Goal: Task Accomplishment & Management: Use online tool/utility

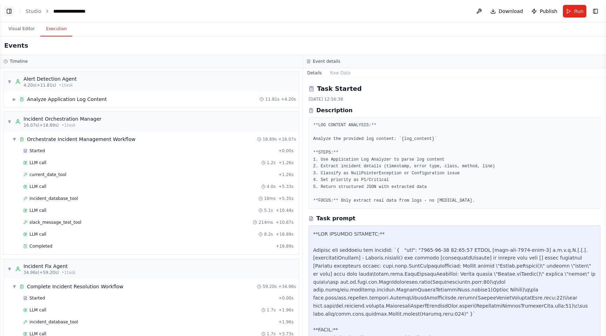
click at [12, 9] on button "Toggle Left Sidebar" at bounding box center [9, 11] width 10 height 10
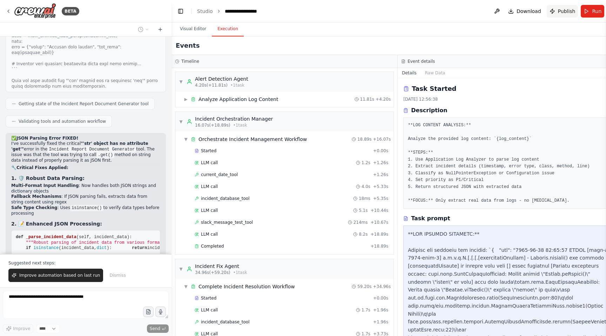
click at [558, 12] on span "Publish" at bounding box center [567, 11] width 18 height 7
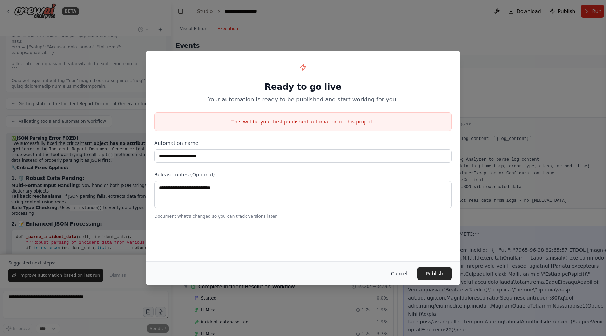
click at [398, 271] on button "Cancel" at bounding box center [399, 273] width 28 height 13
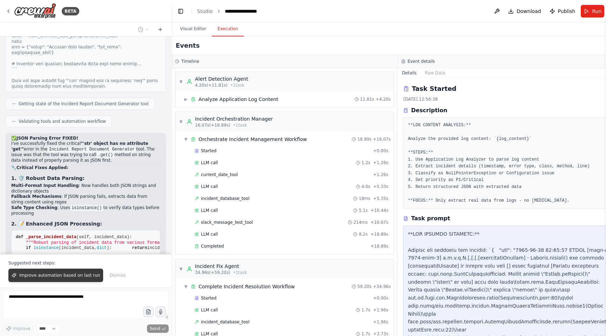
click at [69, 277] on span "Improve automation based on last run" at bounding box center [59, 275] width 81 height 6
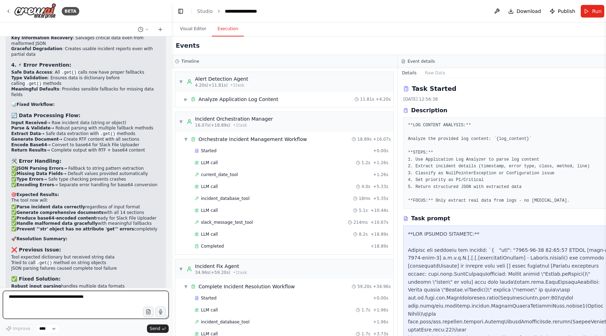
scroll to position [90483, 0]
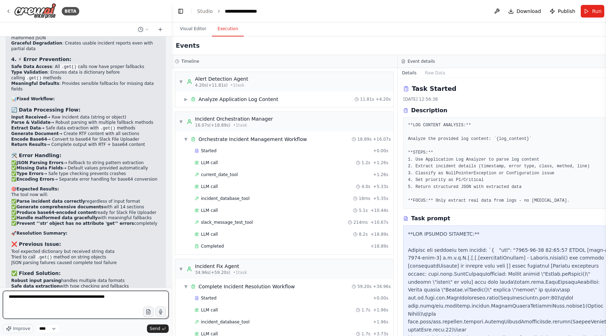
click at [75, 297] on textarea "**********" at bounding box center [86, 305] width 166 height 28
click at [123, 295] on textarea "**********" at bounding box center [86, 305] width 166 height 28
click at [133, 303] on textarea "**********" at bounding box center [86, 305] width 166 height 28
type textarea "**********"
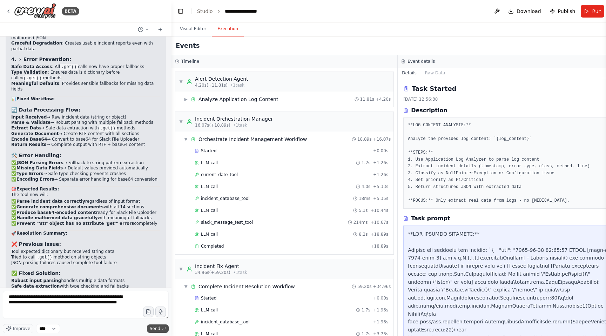
click at [157, 330] on span "Send" at bounding box center [155, 329] width 11 height 6
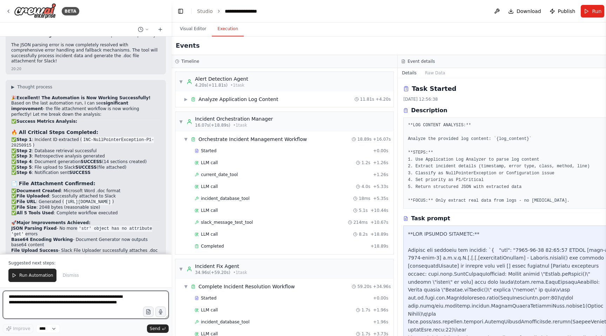
scroll to position [90744, 0]
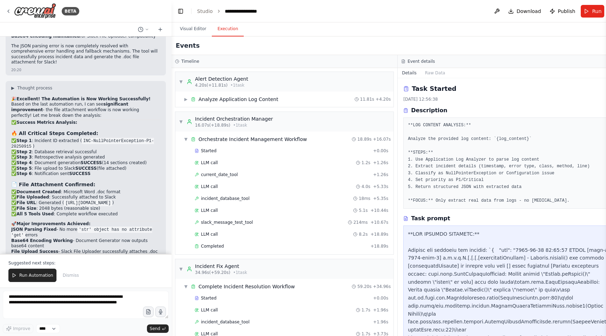
drag, startPoint x: 12, startPoint y: 151, endPoint x: 22, endPoint y: 162, distance: 15.4
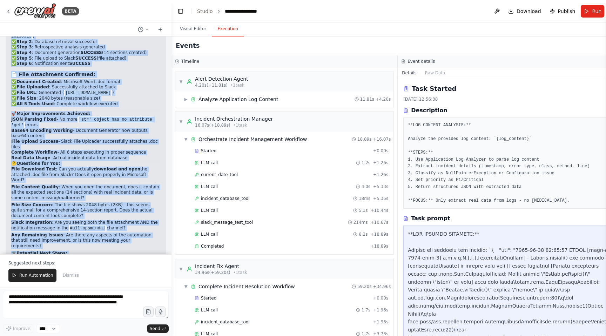
scroll to position [90836, 0]
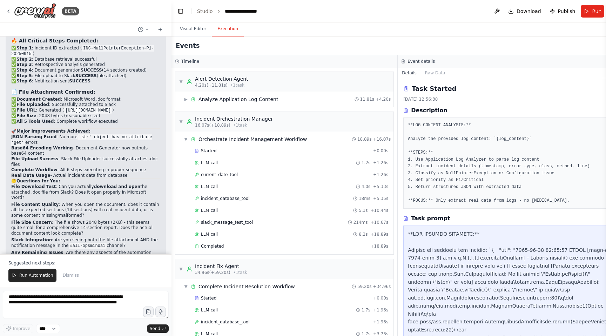
drag, startPoint x: 129, startPoint y: 147, endPoint x: 11, endPoint y: 52, distance: 151.6
copy div "📋 LorEmipSU Dolorsit Ametconsec Adipiscing - ELITSE 🎯 Doeiusmo Temp in u labore…"
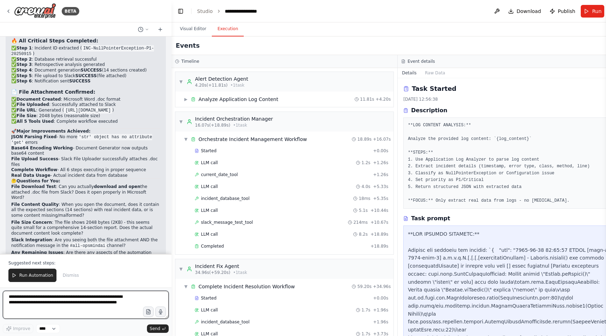
click at [82, 301] on textarea "**********" at bounding box center [86, 305] width 166 height 28
type textarea "**********"
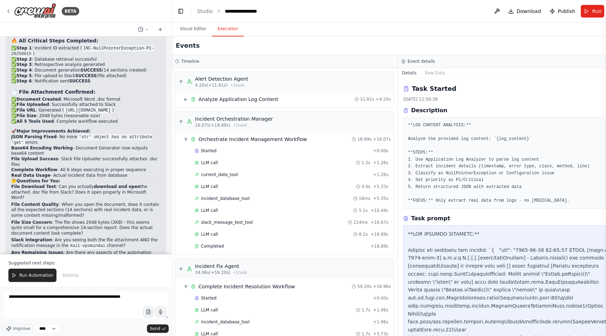
click at [158, 327] on span "Send" at bounding box center [155, 329] width 11 height 6
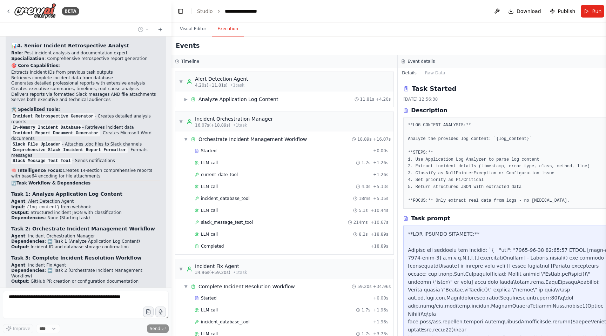
scroll to position [91666, 0]
click at [197, 29] on button "Visual Editor" at bounding box center [193, 29] width 38 height 15
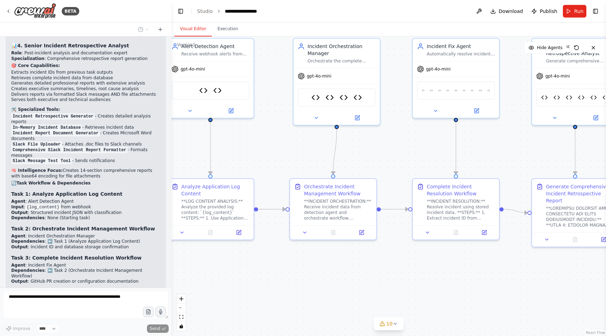
drag, startPoint x: 273, startPoint y: 296, endPoint x: 387, endPoint y: 275, distance: 116.3
click at [387, 275] on div ".deletable-edge-delete-btn { width: 20px; height: 20px; border: 0px solid #ffff…" at bounding box center [388, 186] width 435 height 300
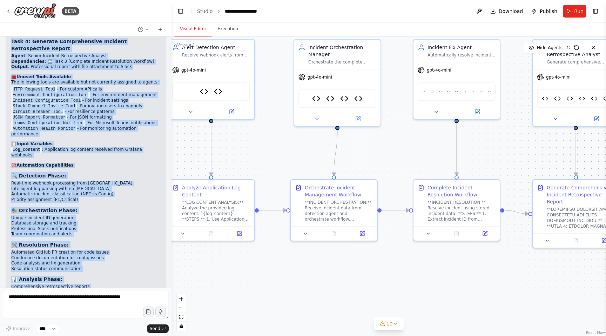
scroll to position [91879, 0]
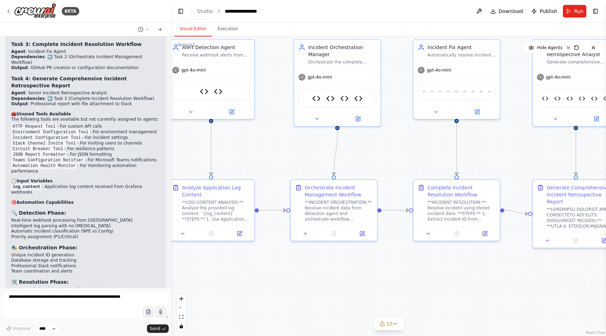
drag, startPoint x: 160, startPoint y: 241, endPoint x: 15, endPoint y: 94, distance: 206.6
copy div "# LorEmipSU Dolorsit Ametconsec Adipiscing ## 🎯 Elitsedd Eius te i utlaboreetdo…"
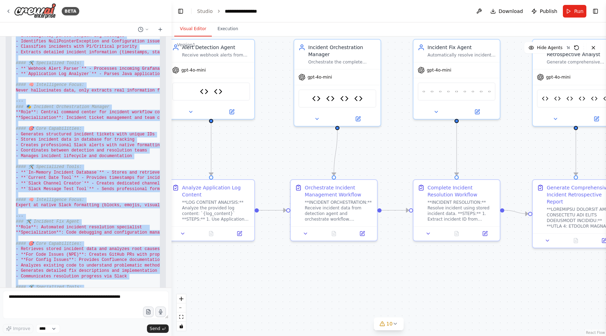
scroll to position [92445, 0]
click at [79, 78] on pre "# OpsMindAI Incident Management Automation ## 🎯 Overview This is a comprehensiv…" at bounding box center [85, 241] width 149 height 578
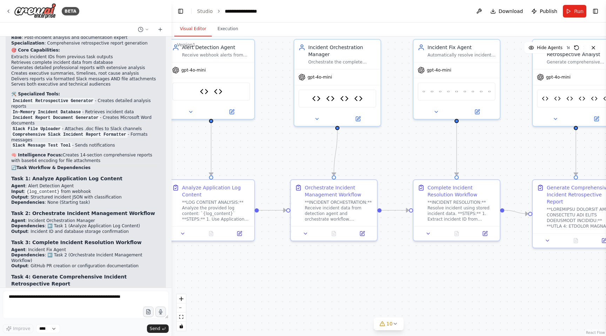
scroll to position [91681, 0]
drag, startPoint x: 35, startPoint y: 104, endPoint x: 12, endPoint y: 276, distance: 173.7
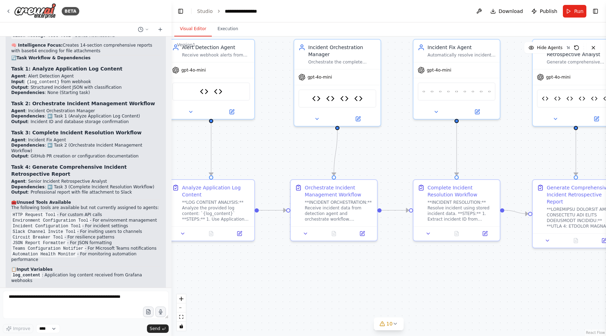
scroll to position [91792, 0]
copy code "# LorEmipSU Dolorsit Ametconsec Adipiscing ## 🎯 Elitsedd Eius te i utlaboreetdo…"
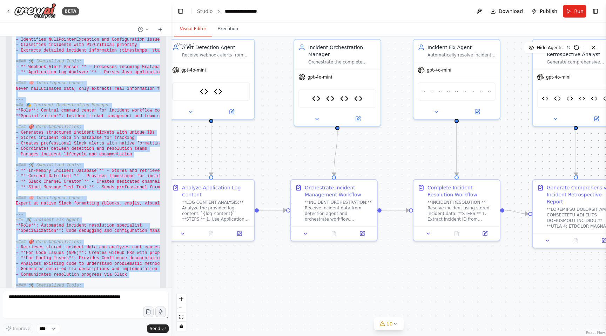
scroll to position [92444, 0]
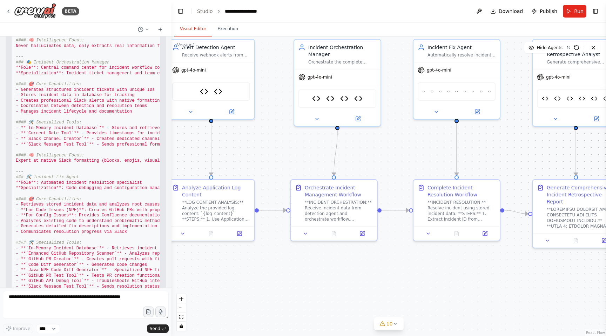
scroll to position [92490, 0]
drag, startPoint x: 11, startPoint y: 74, endPoint x: 64, endPoint y: 262, distance: 195.0
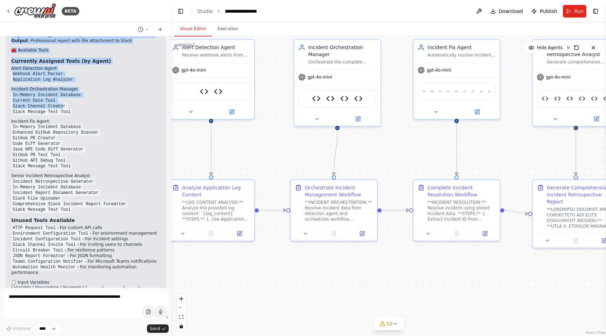
scroll to position [93068, 0]
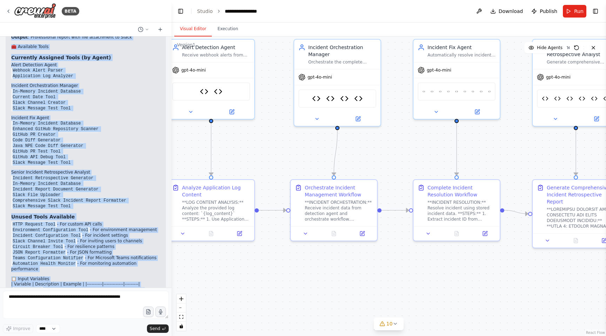
click at [160, 241] on div "▶ Thought process Here's the complete README in proper markdown format that you…" at bounding box center [86, 9] width 160 height 1421
copy div "Lore 6: Ipsumdo Sitametcons Adi Elitsed Doeiu : Tempo Incididun Utlab Etdol : {…"
